Goal: Transaction & Acquisition: Book appointment/travel/reservation

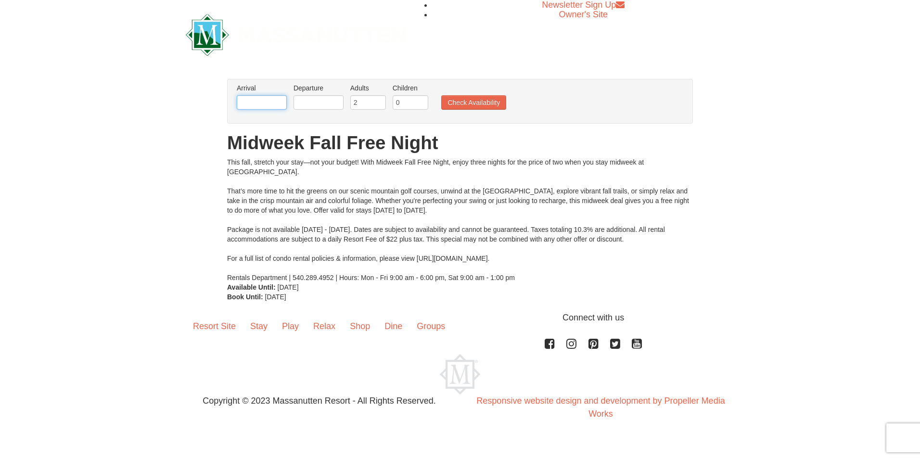
click at [274, 101] on input "text" at bounding box center [262, 102] width 50 height 14
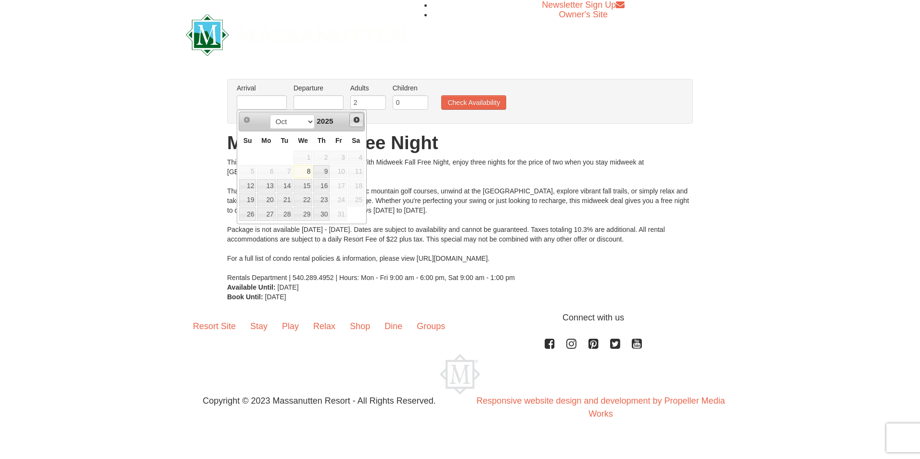
click at [356, 119] on span "Next" at bounding box center [357, 120] width 8 height 8
click at [180, 186] on div "× From: To: Adults: 2 Children: 0 Change Arrival Please format dates MM/DD/YYYY…" at bounding box center [460, 190] width 920 height 242
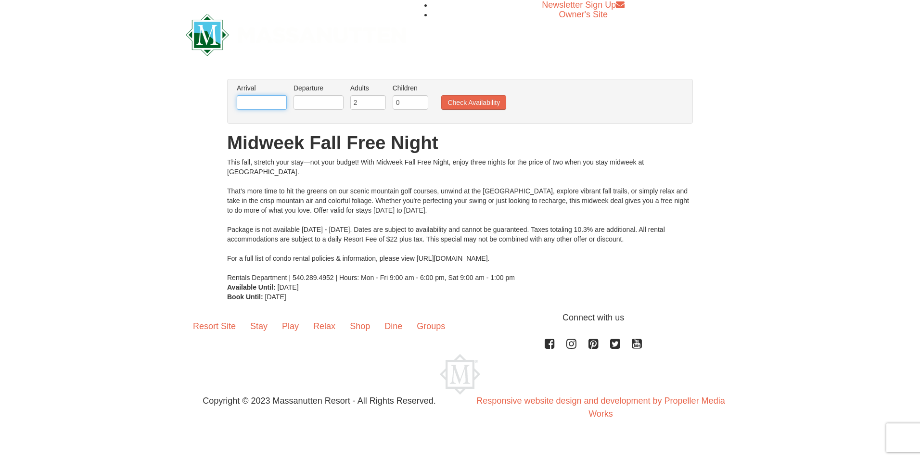
click at [263, 105] on input "text" at bounding box center [262, 102] width 50 height 14
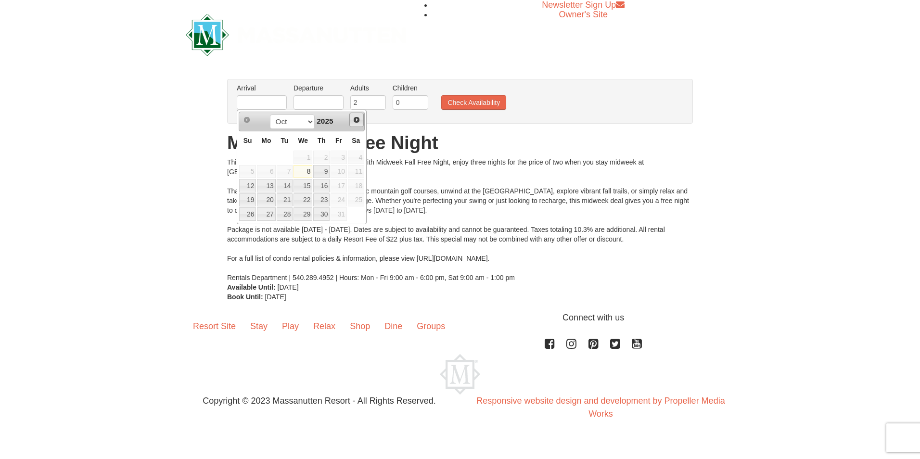
click at [358, 120] on span "Next" at bounding box center [357, 120] width 8 height 8
click at [251, 170] on link "2" at bounding box center [247, 171] width 17 height 13
type input "11/02/2025"
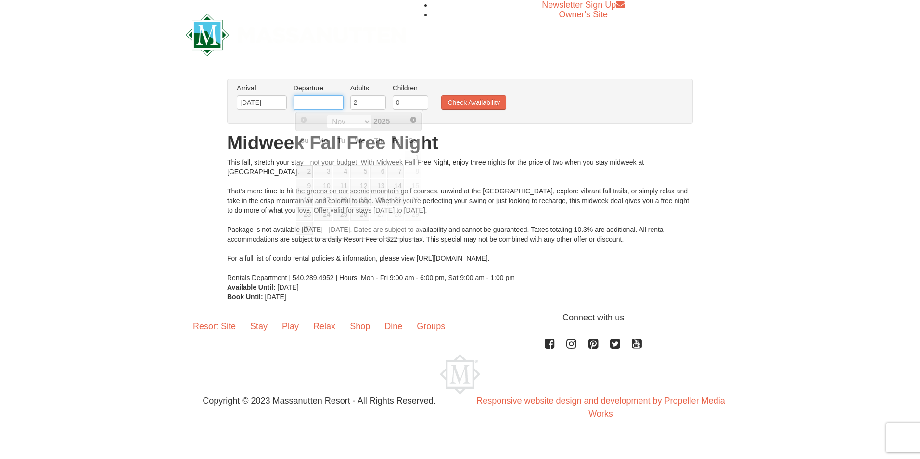
click at [318, 103] on input "text" at bounding box center [319, 102] width 50 height 14
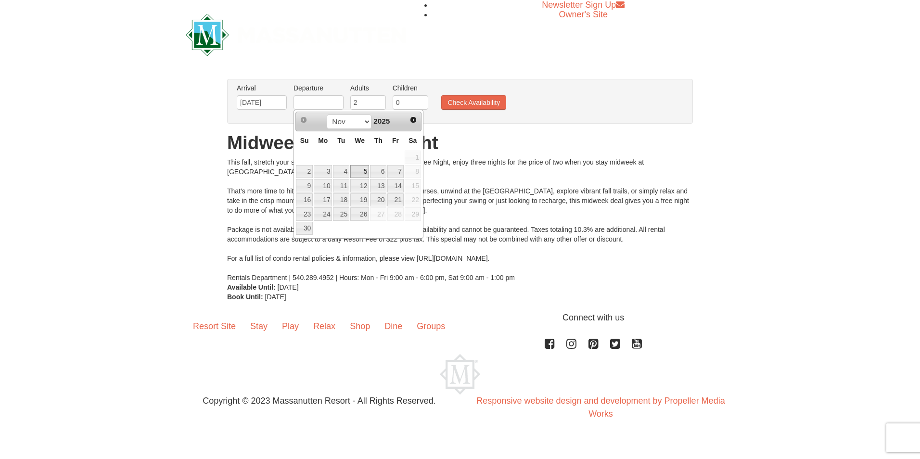
click at [360, 171] on link "5" at bounding box center [359, 171] width 19 height 13
type input "11/05/2025"
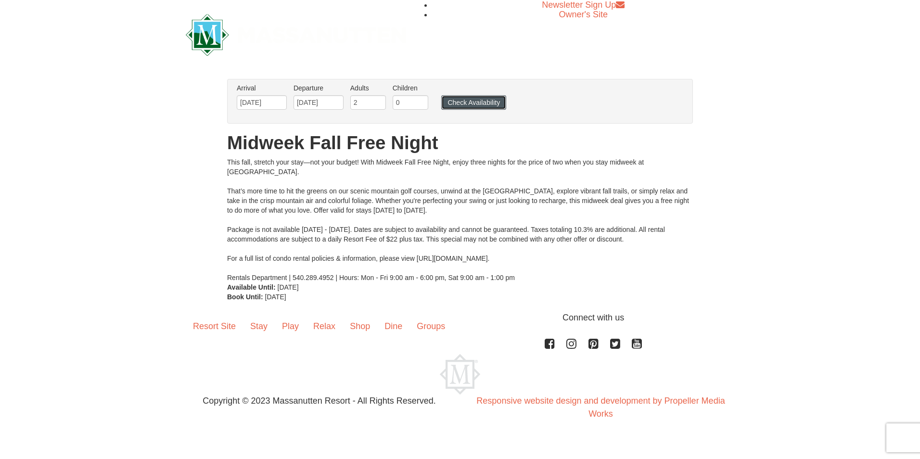
click at [459, 100] on button "Check Availability" at bounding box center [473, 102] width 65 height 14
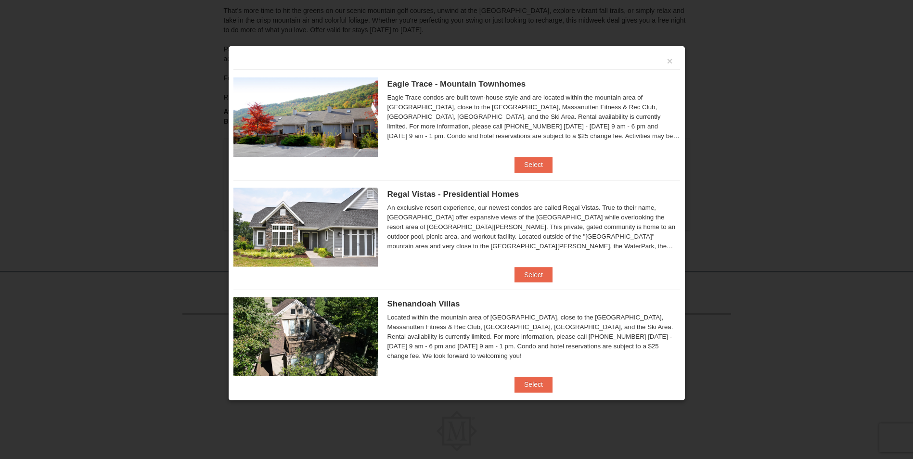
scroll to position [136, 0]
click at [533, 272] on button "Select" at bounding box center [534, 274] width 38 height 15
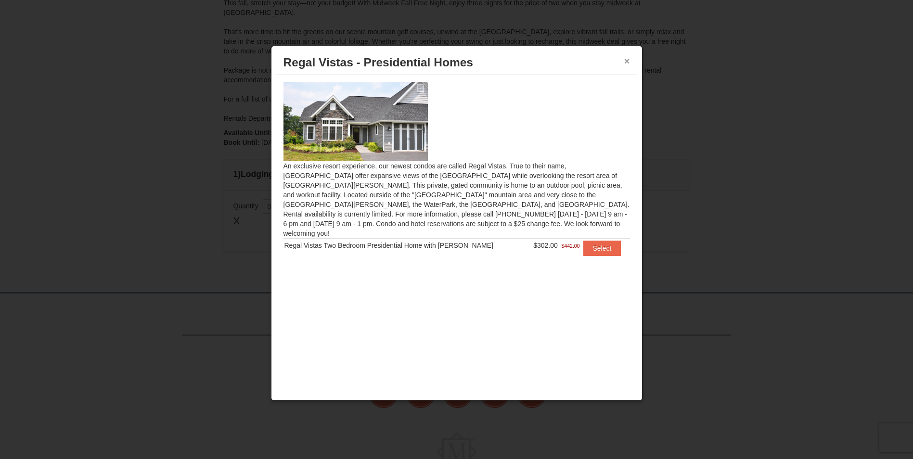
click at [627, 62] on button "×" at bounding box center [627, 61] width 6 height 10
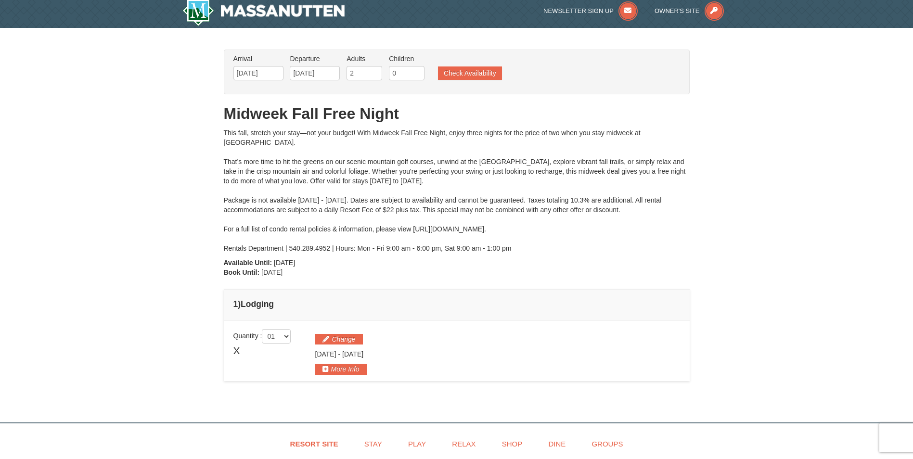
scroll to position [0, 0]
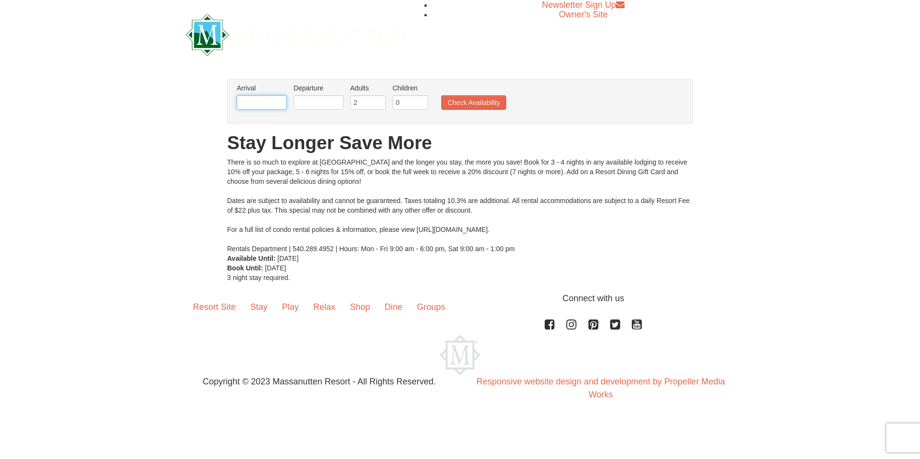
click at [272, 100] on input "text" at bounding box center [262, 102] width 50 height 14
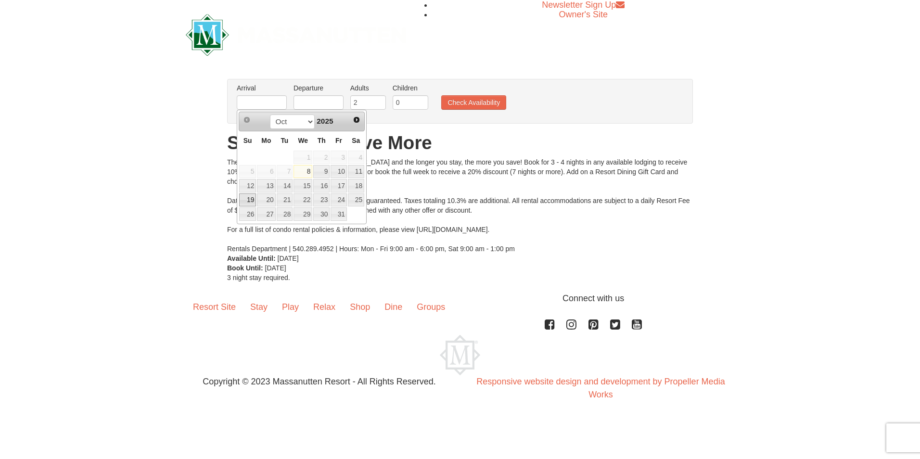
click at [247, 198] on link "19" at bounding box center [247, 200] width 17 height 13
type input "10/19/2025"
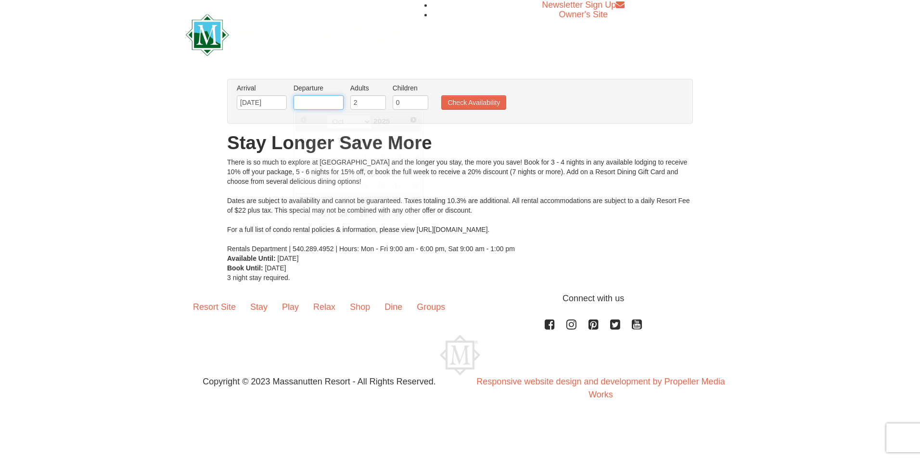
click at [329, 103] on input "text" at bounding box center [319, 102] width 50 height 14
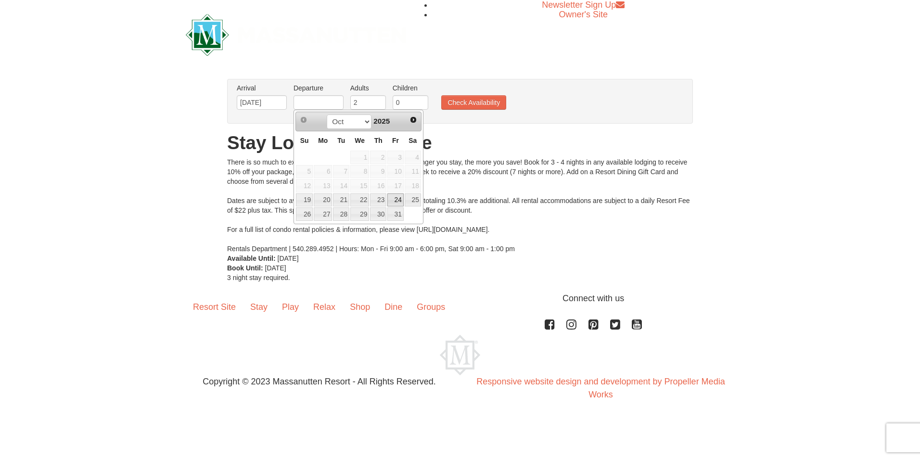
click at [401, 202] on link "24" at bounding box center [396, 200] width 16 height 13
type input "10/24/2025"
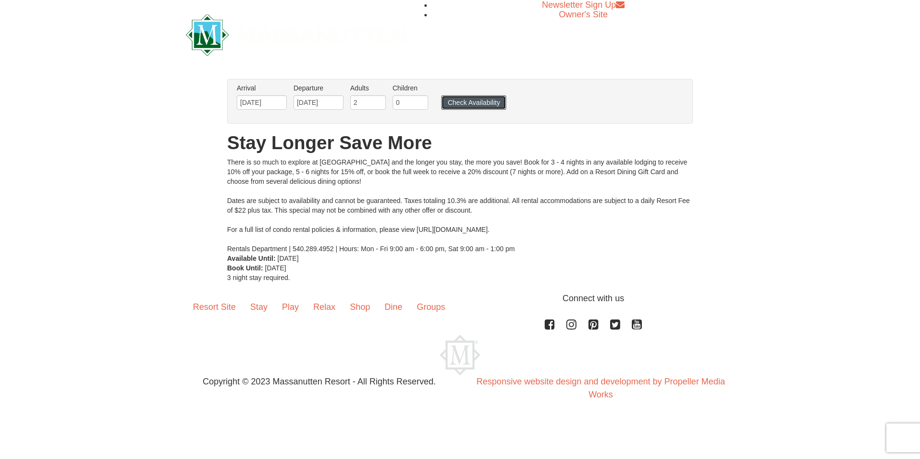
click at [450, 98] on button "Check Availability" at bounding box center [473, 102] width 65 height 14
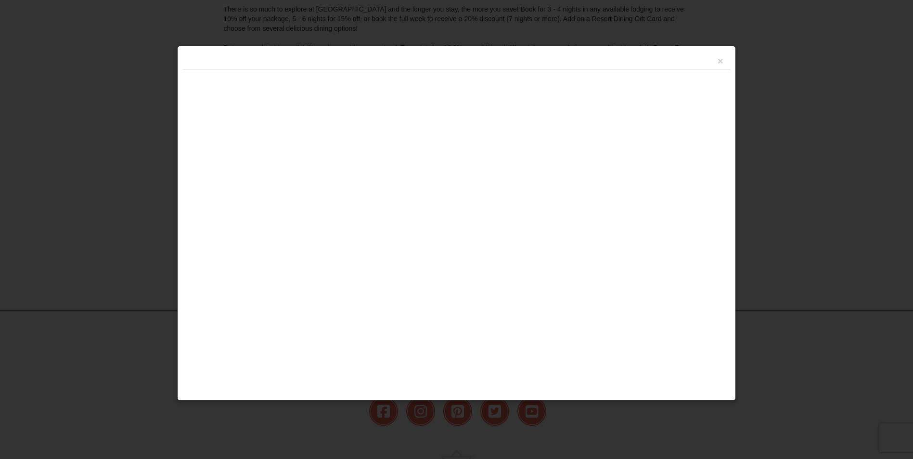
scroll to position [211, 0]
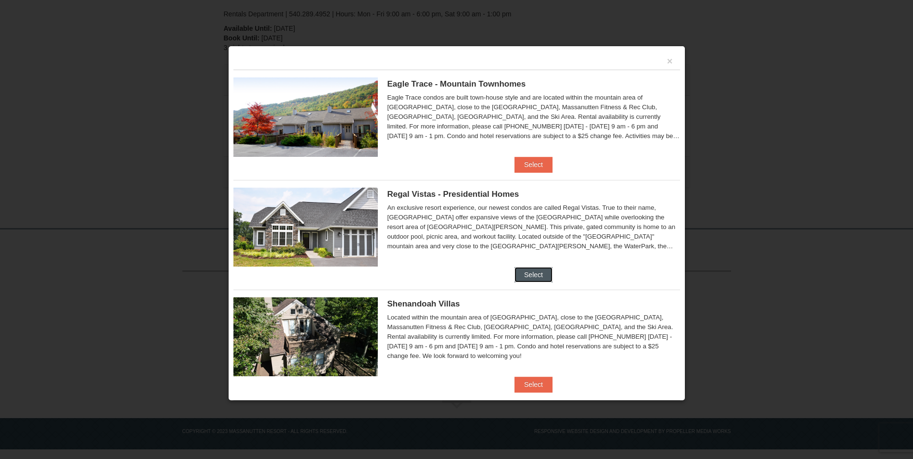
click at [528, 273] on button "Select" at bounding box center [534, 274] width 38 height 15
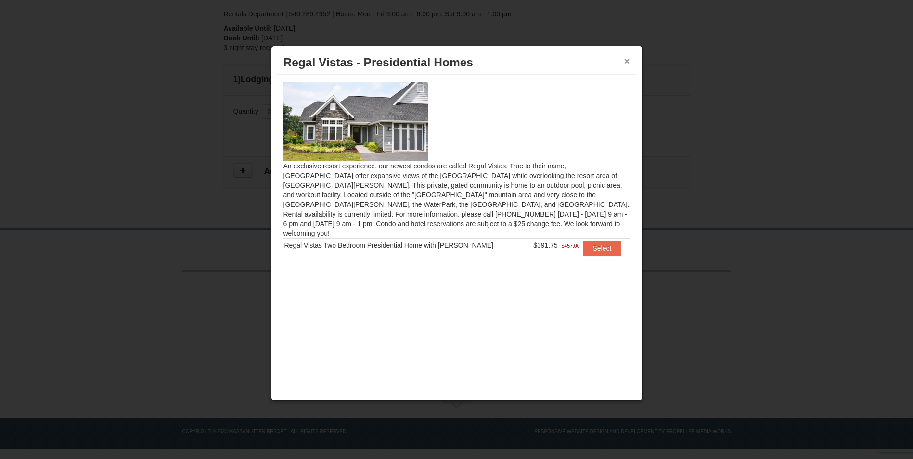
click at [628, 63] on button "×" at bounding box center [627, 61] width 6 height 10
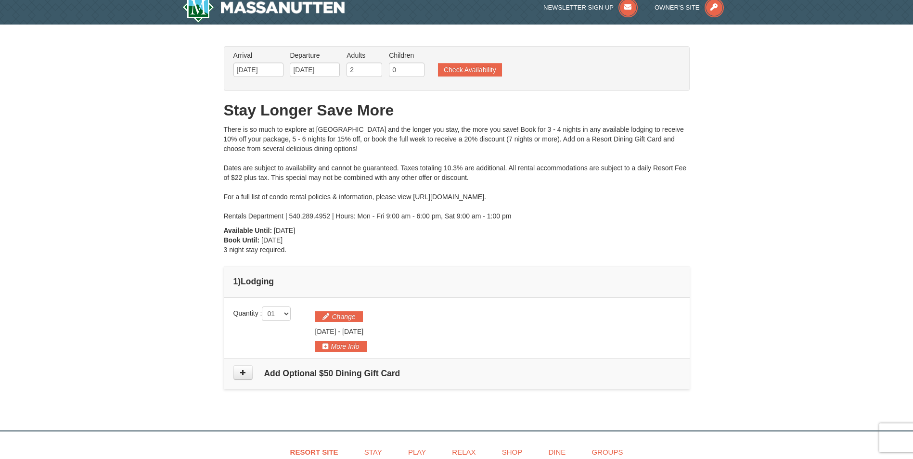
scroll to position [0, 0]
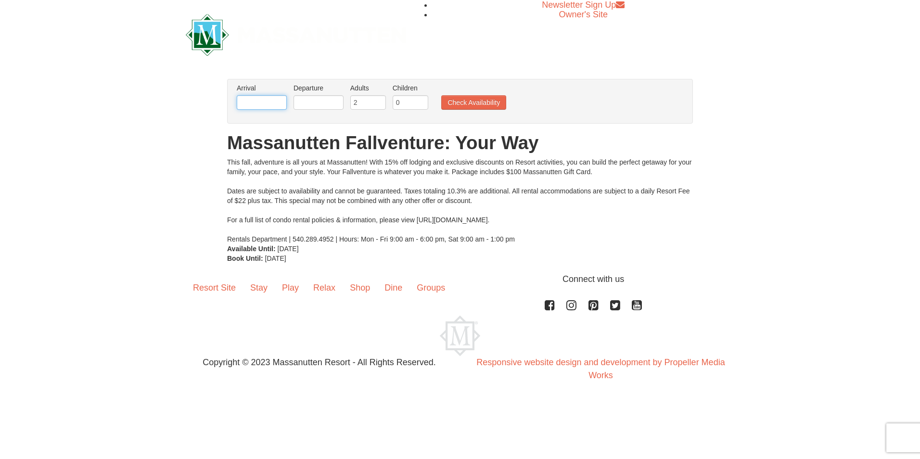
click at [277, 104] on input "text" at bounding box center [262, 102] width 50 height 14
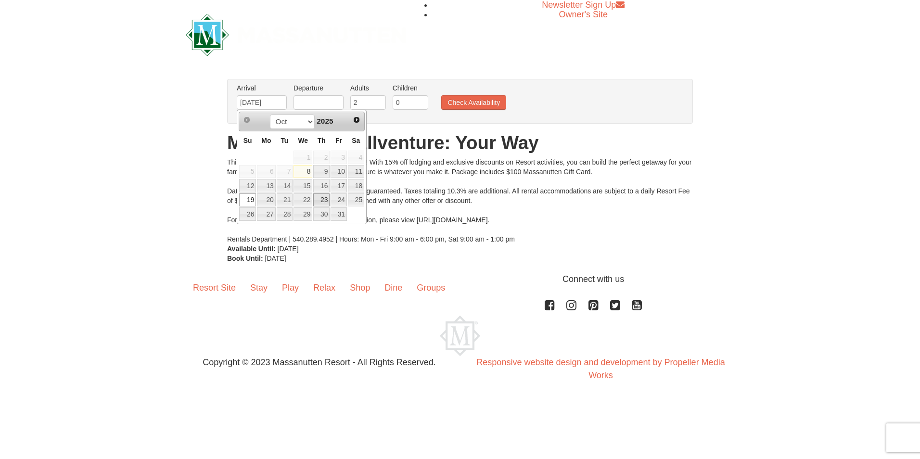
click at [323, 201] on link "23" at bounding box center [321, 200] width 16 height 13
type input "[DATE]"
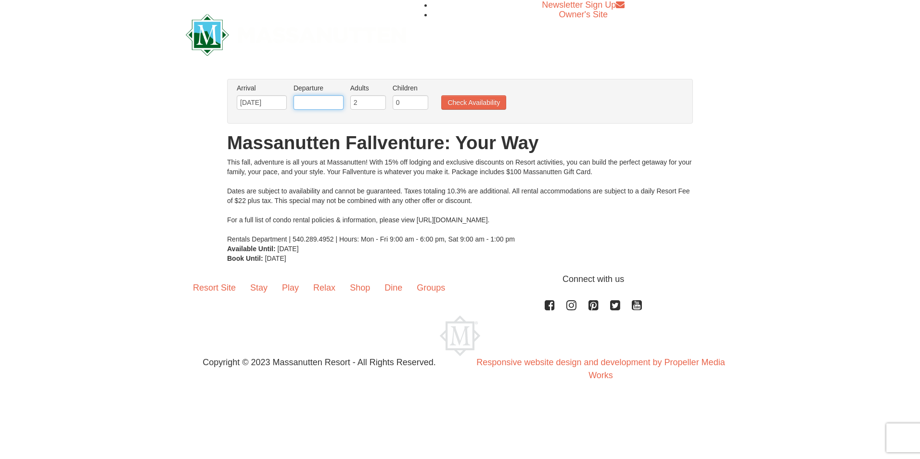
click at [313, 102] on input "text" at bounding box center [319, 102] width 50 height 14
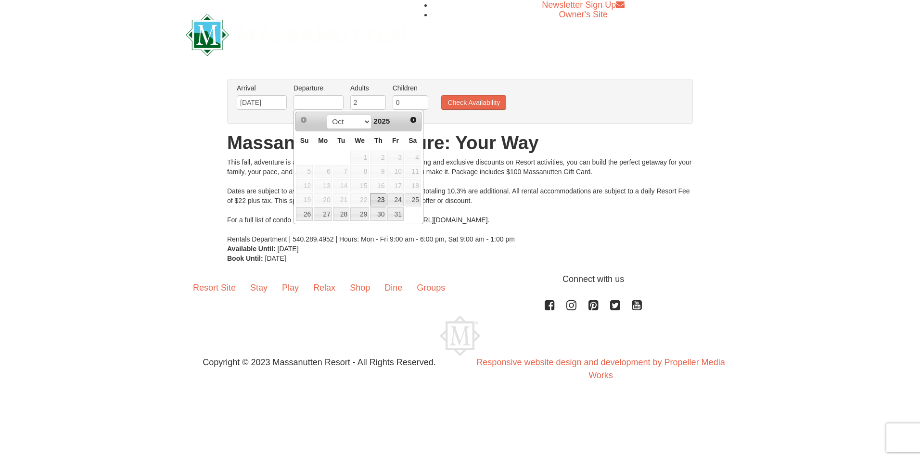
click at [381, 200] on link "23" at bounding box center [378, 200] width 16 height 13
type input "[DATE]"
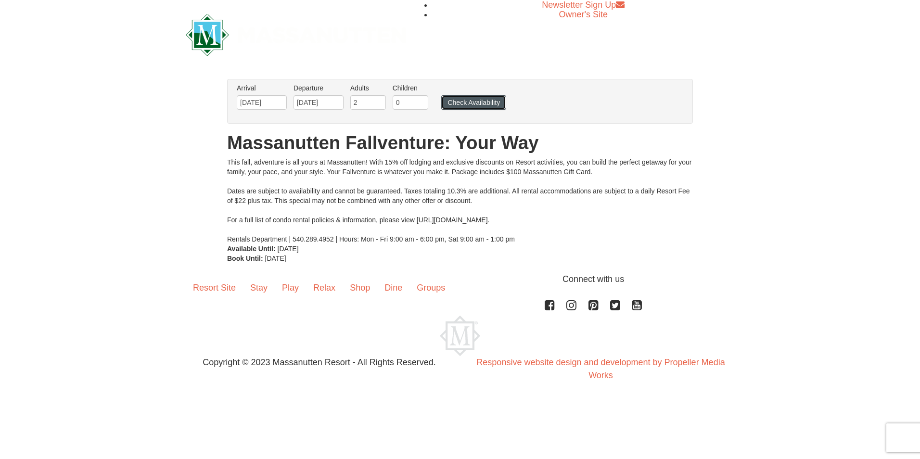
click at [480, 102] on button "Check Availability" at bounding box center [473, 102] width 65 height 14
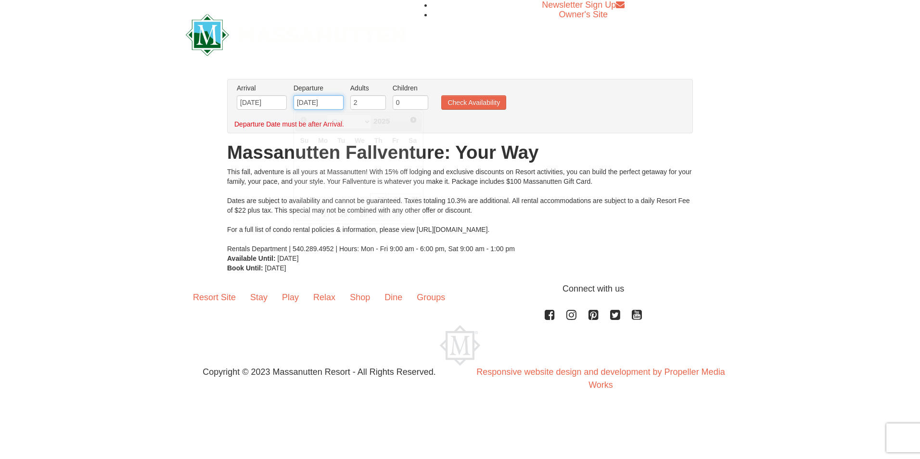
click at [319, 103] on input "[DATE]" at bounding box center [319, 102] width 50 height 14
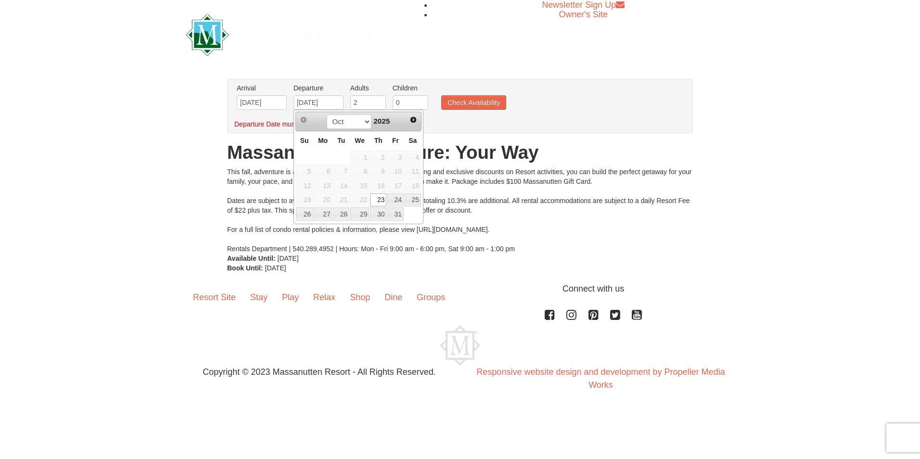
click at [301, 201] on span "19" at bounding box center [304, 200] width 17 height 13
drag, startPoint x: 333, startPoint y: 109, endPoint x: 274, endPoint y: 107, distance: 59.2
click at [274, 107] on ul "Arrival Please format dates MM/DD/YYYY Please format dates MM/DD/YYYY 10/23/202…" at bounding box center [454, 98] width 441 height 31
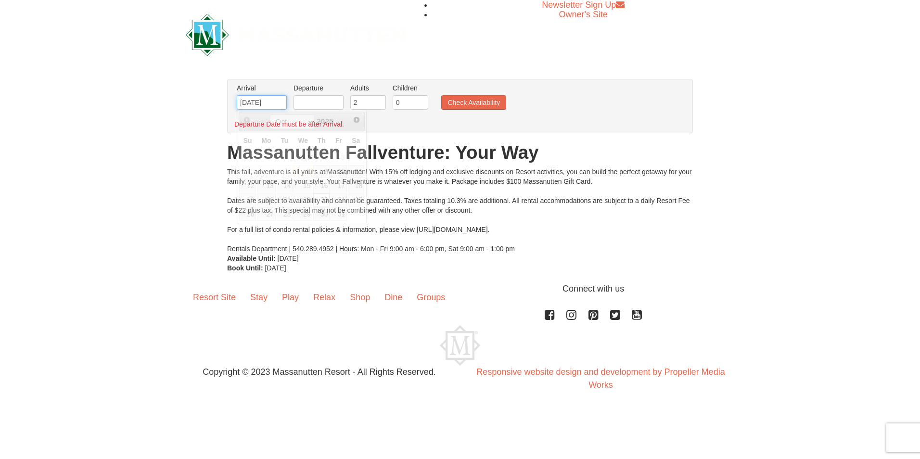
click at [267, 109] on input "[DATE]" at bounding box center [262, 102] width 50 height 14
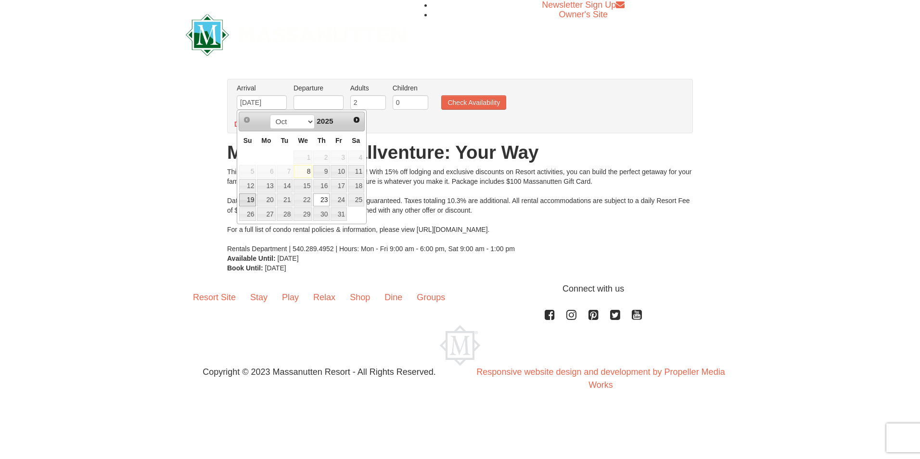
click at [251, 199] on link "19" at bounding box center [247, 200] width 17 height 13
type input "[DATE]"
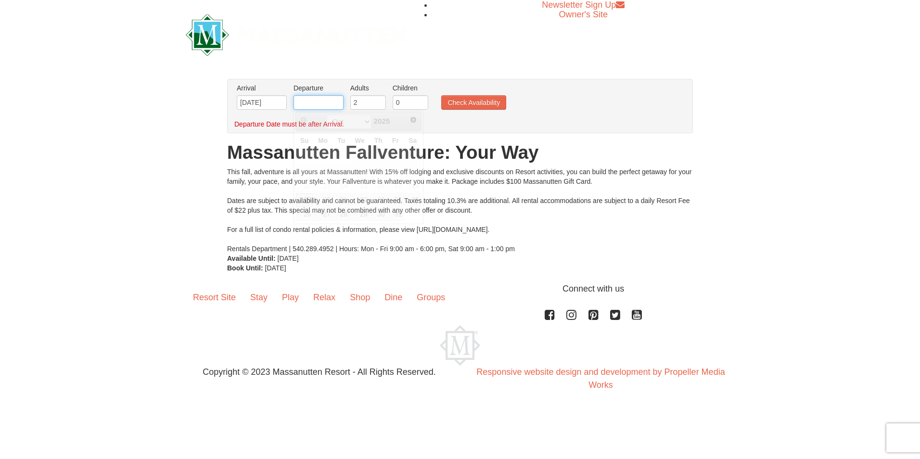
click at [326, 103] on input "text" at bounding box center [319, 102] width 50 height 14
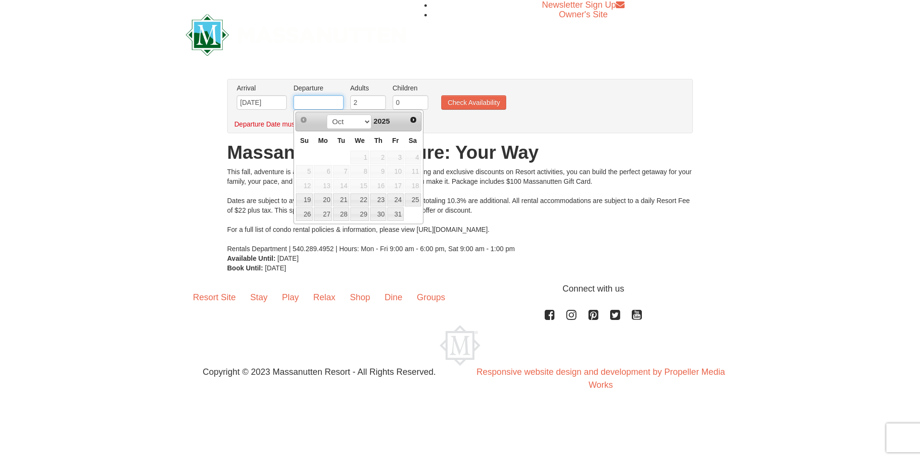
type input "[DATE]"
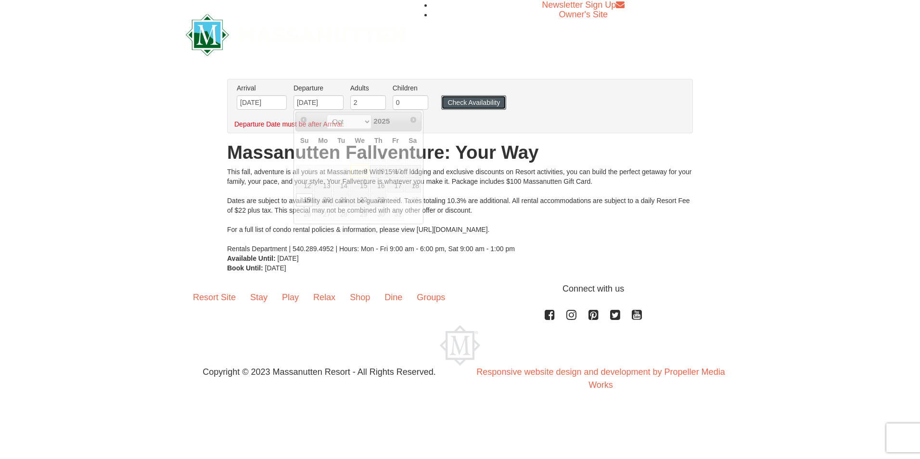
click at [465, 102] on button "Check Availability" at bounding box center [473, 102] width 65 height 14
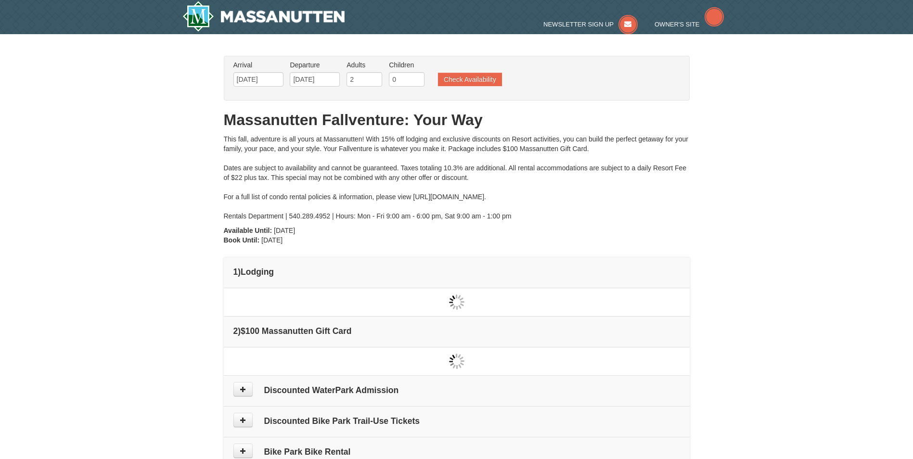
type input "[DATE]"
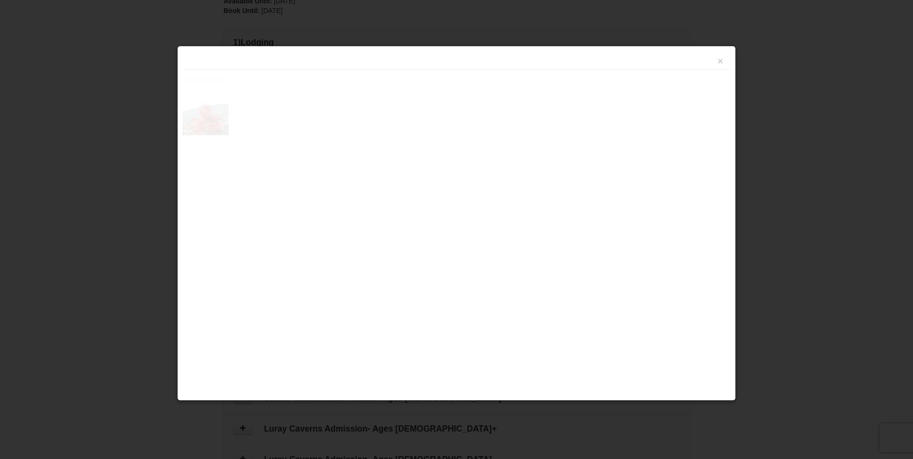
scroll to position [295, 0]
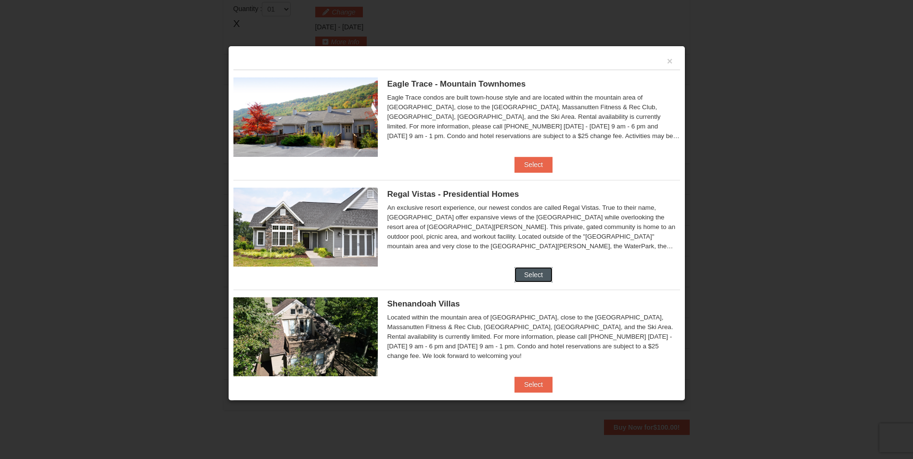
click at [537, 277] on button "Select" at bounding box center [534, 274] width 38 height 15
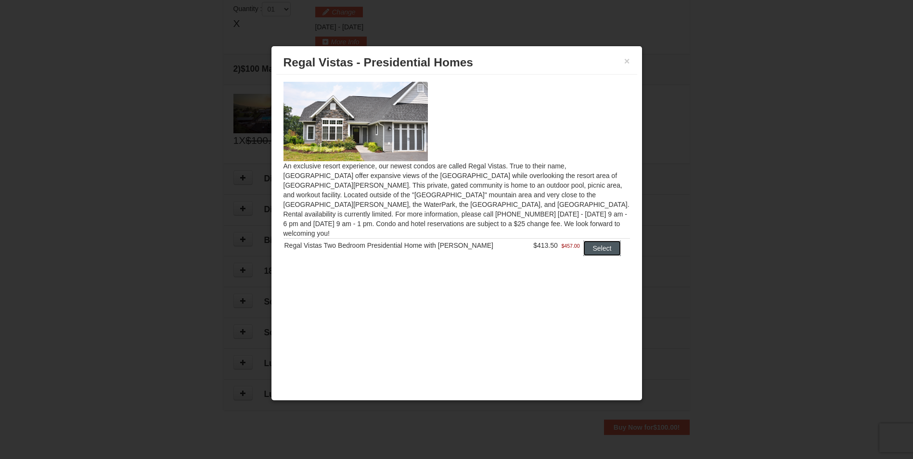
click at [593, 241] on button "Select" at bounding box center [602, 248] width 38 height 15
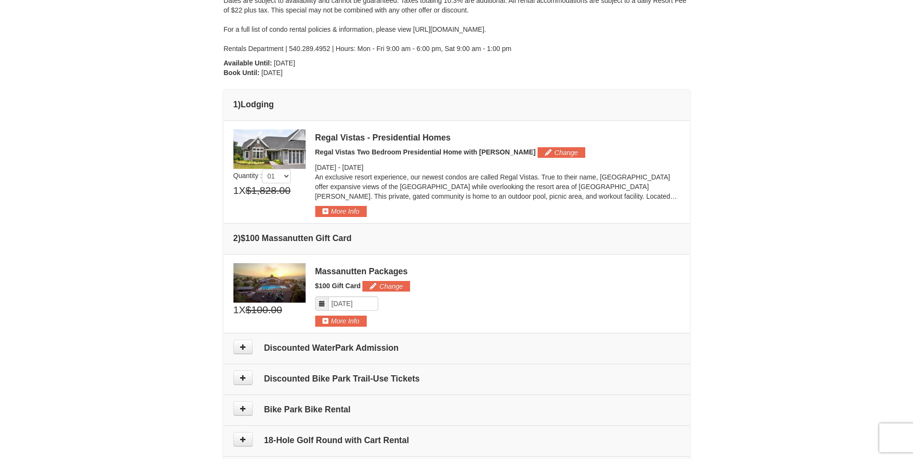
scroll to position [0, 0]
